Goal: Transaction & Acquisition: Purchase product/service

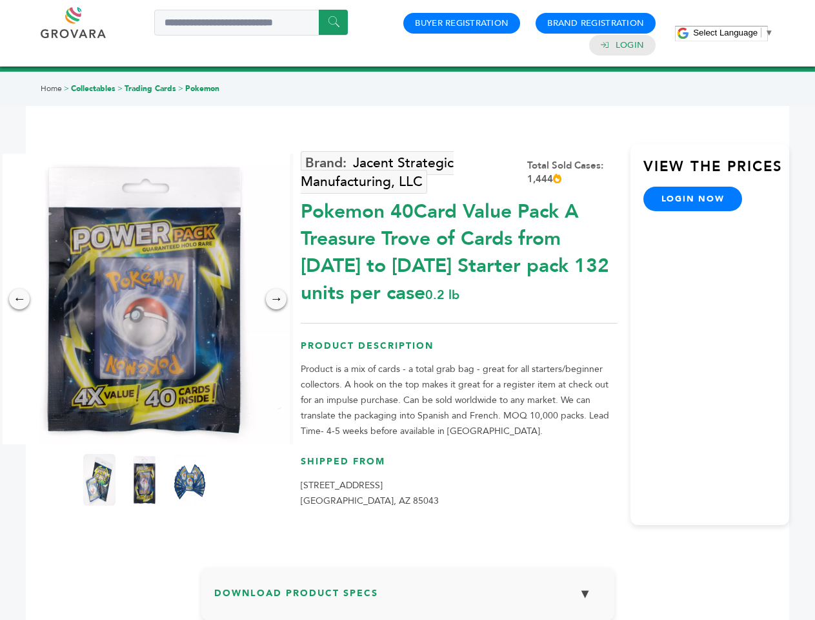
click at [733, 32] on span "Select Language" at bounding box center [725, 33] width 65 height 10
click at [145, 299] on img at bounding box center [144, 299] width 291 height 291
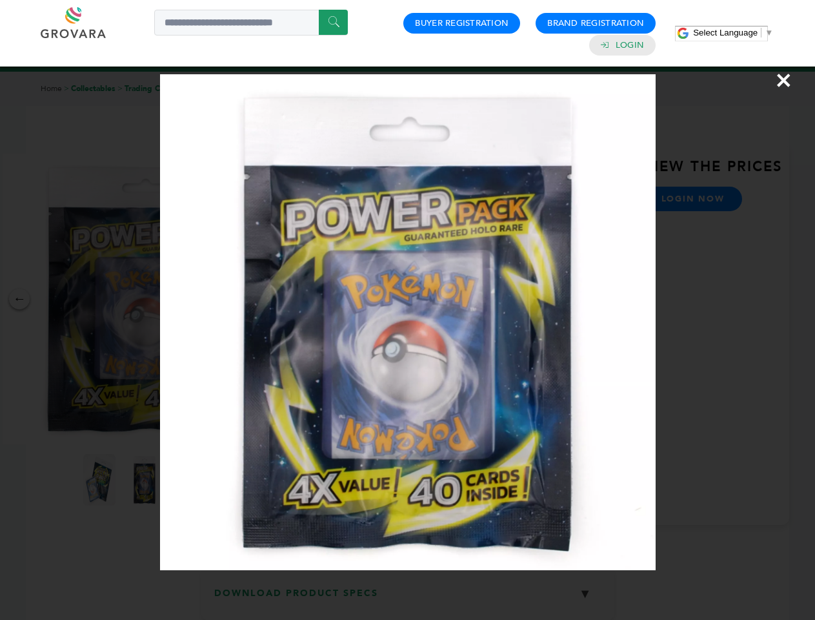
click at [19, 299] on div "×" at bounding box center [407, 310] width 815 height 620
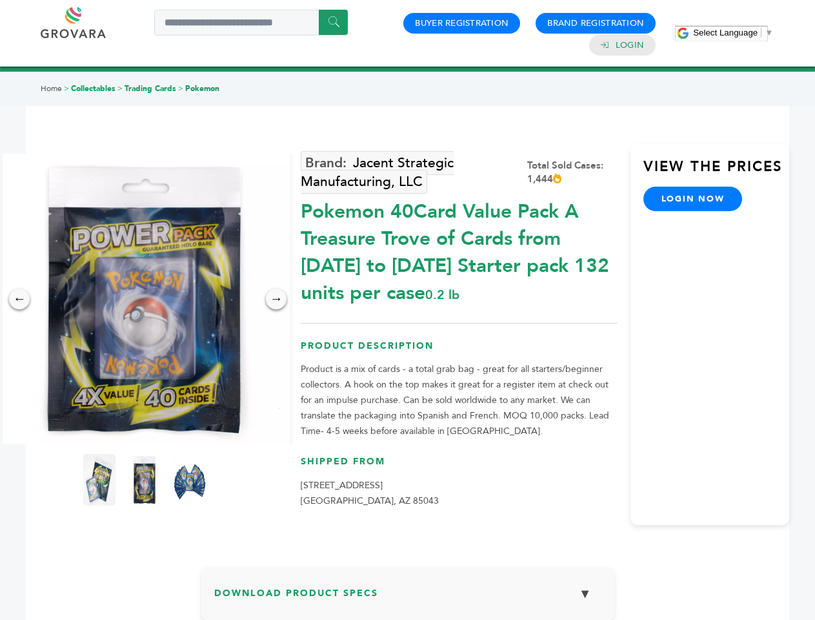
click at [276, 299] on div "→" at bounding box center [276, 299] width 21 height 21
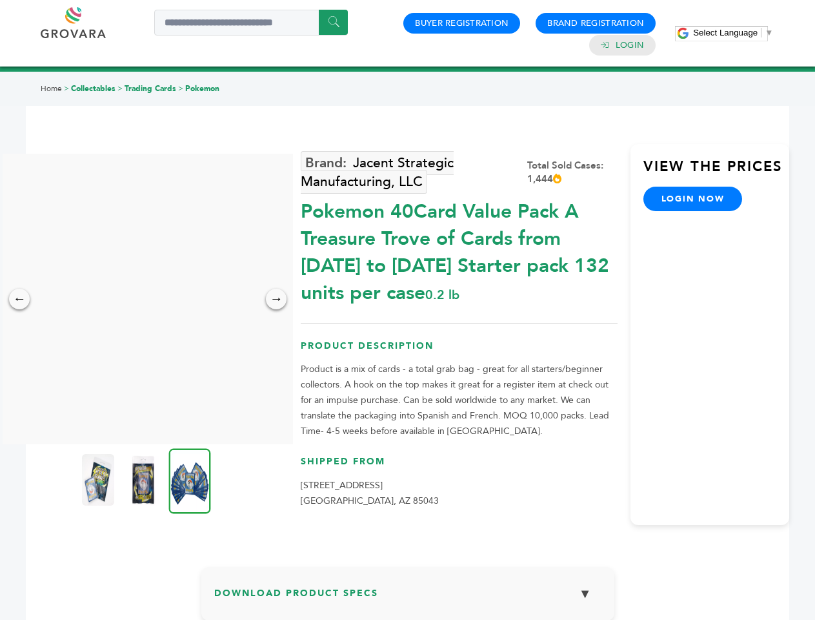
click at [99, 480] on img at bounding box center [98, 480] width 32 height 52
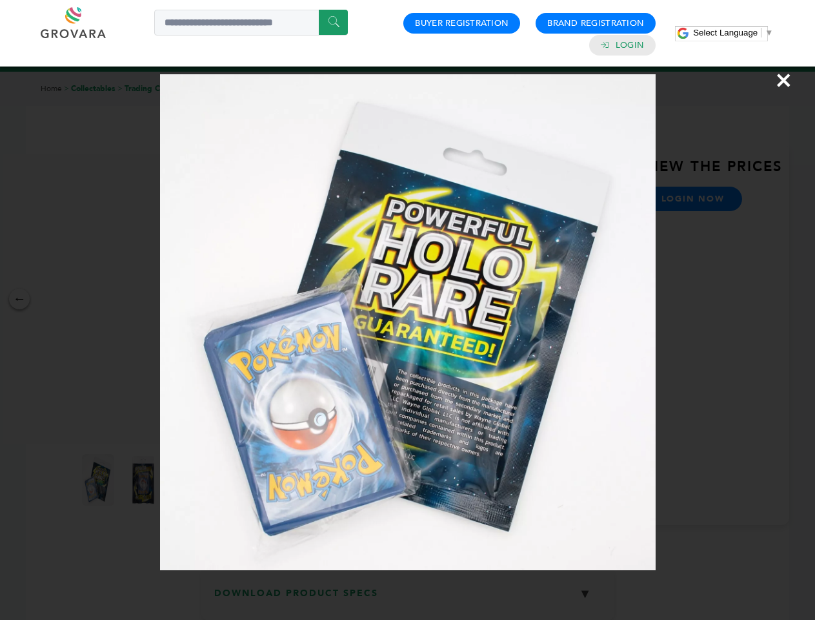
click at [145, 480] on div "×" at bounding box center [407, 310] width 815 height 620
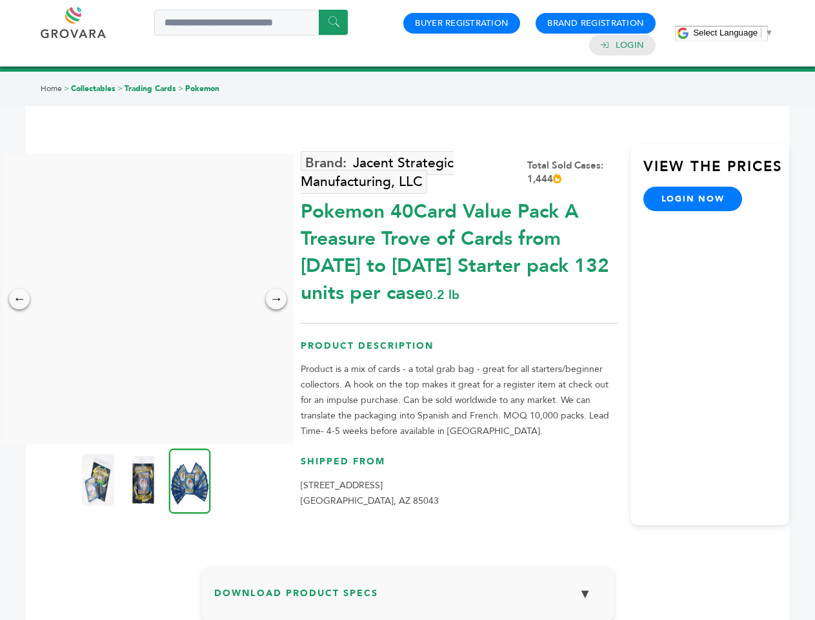
click at [190, 480] on img at bounding box center [190, 480] width 42 height 65
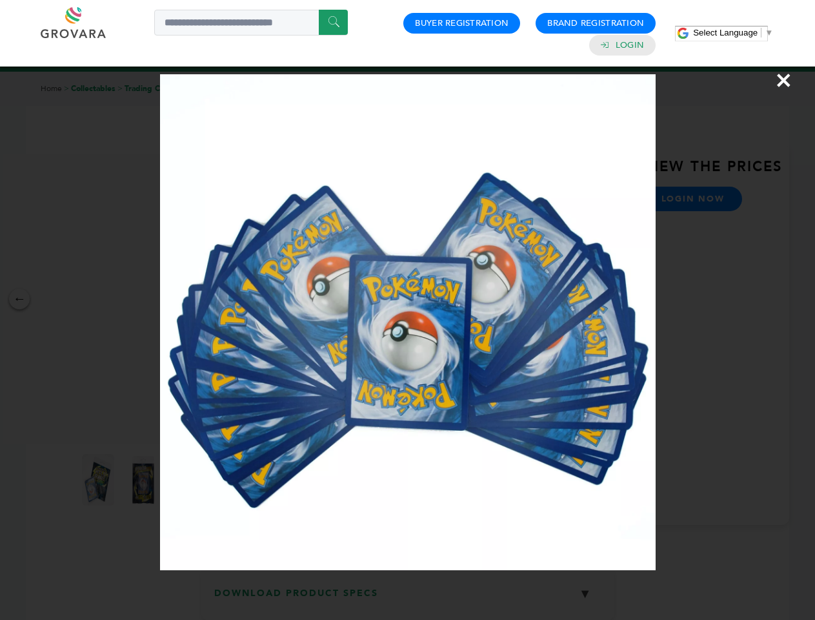
click at [408, 599] on div "×" at bounding box center [407, 310] width 815 height 620
